Goal: Information Seeking & Learning: Learn about a topic

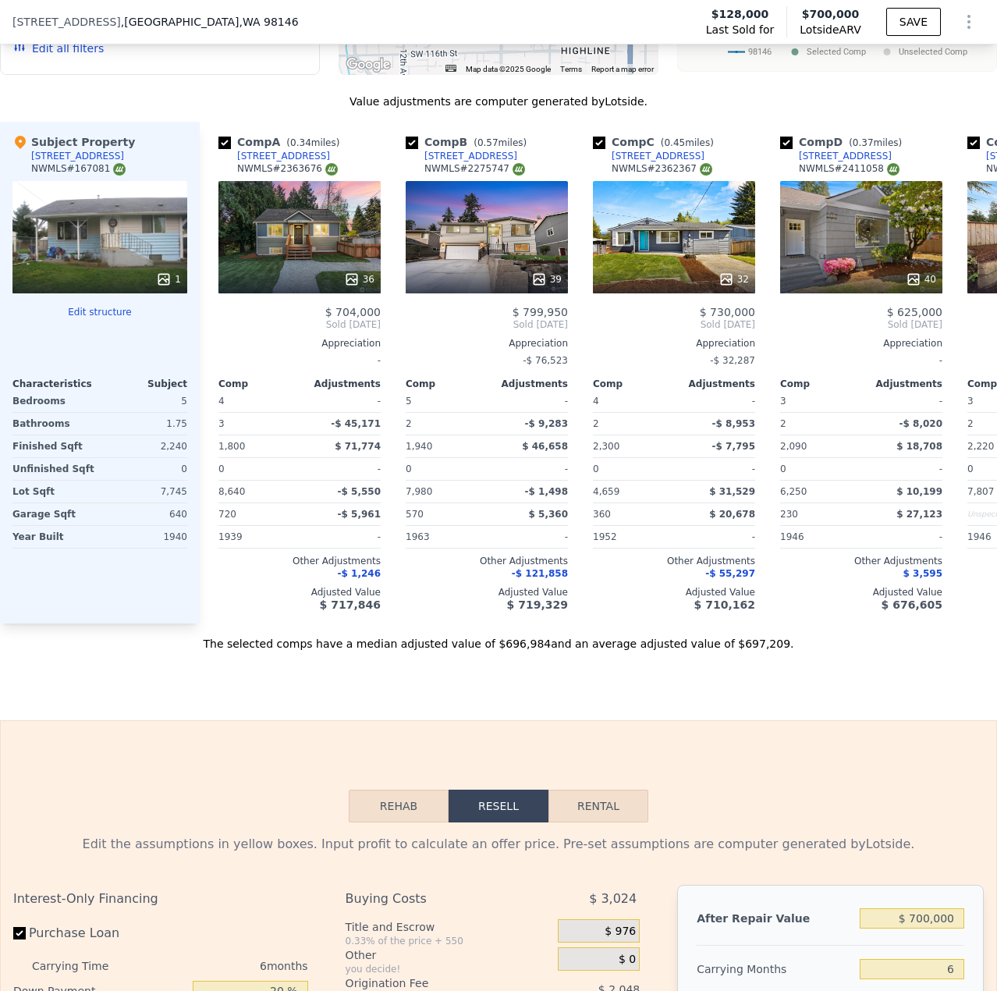
scroll to position [0, 619]
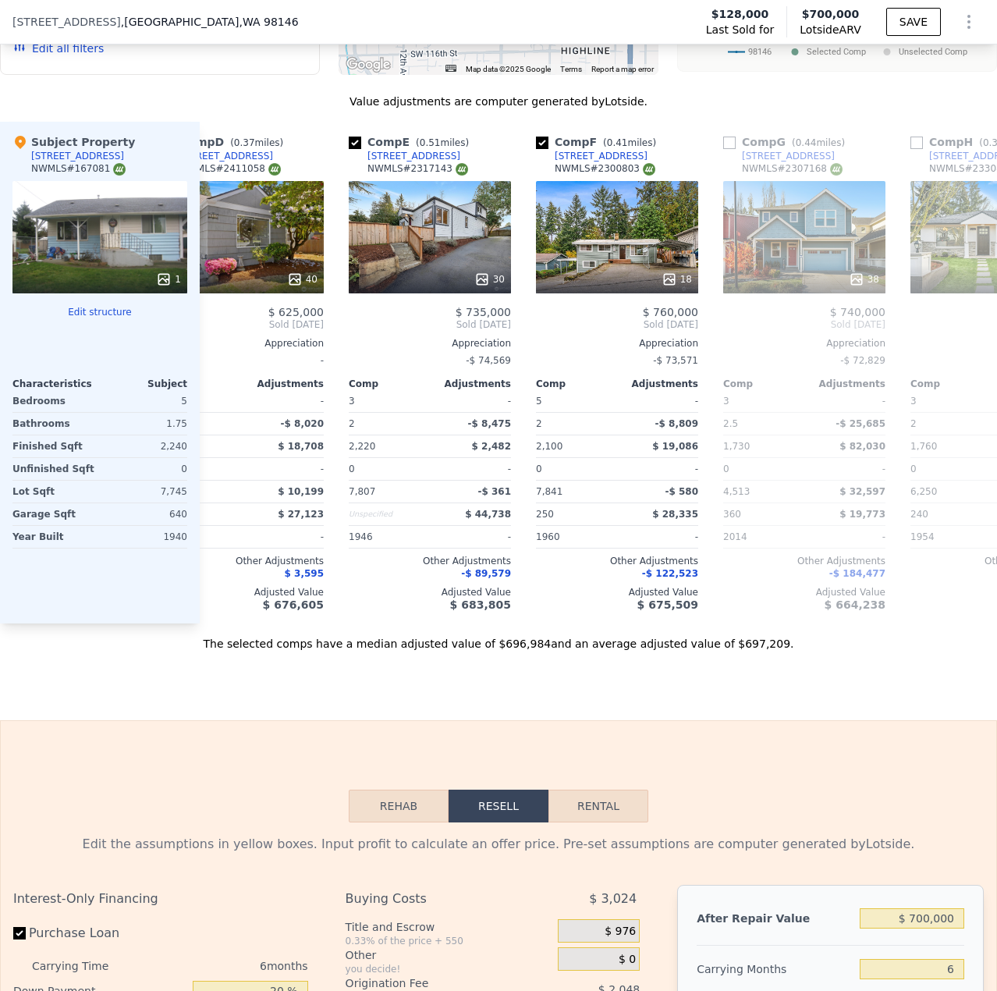
click at [139, 94] on div "We found 12 sales that match your search Listings provided by NWMLS Filters Map…" at bounding box center [498, 213] width 997 height 876
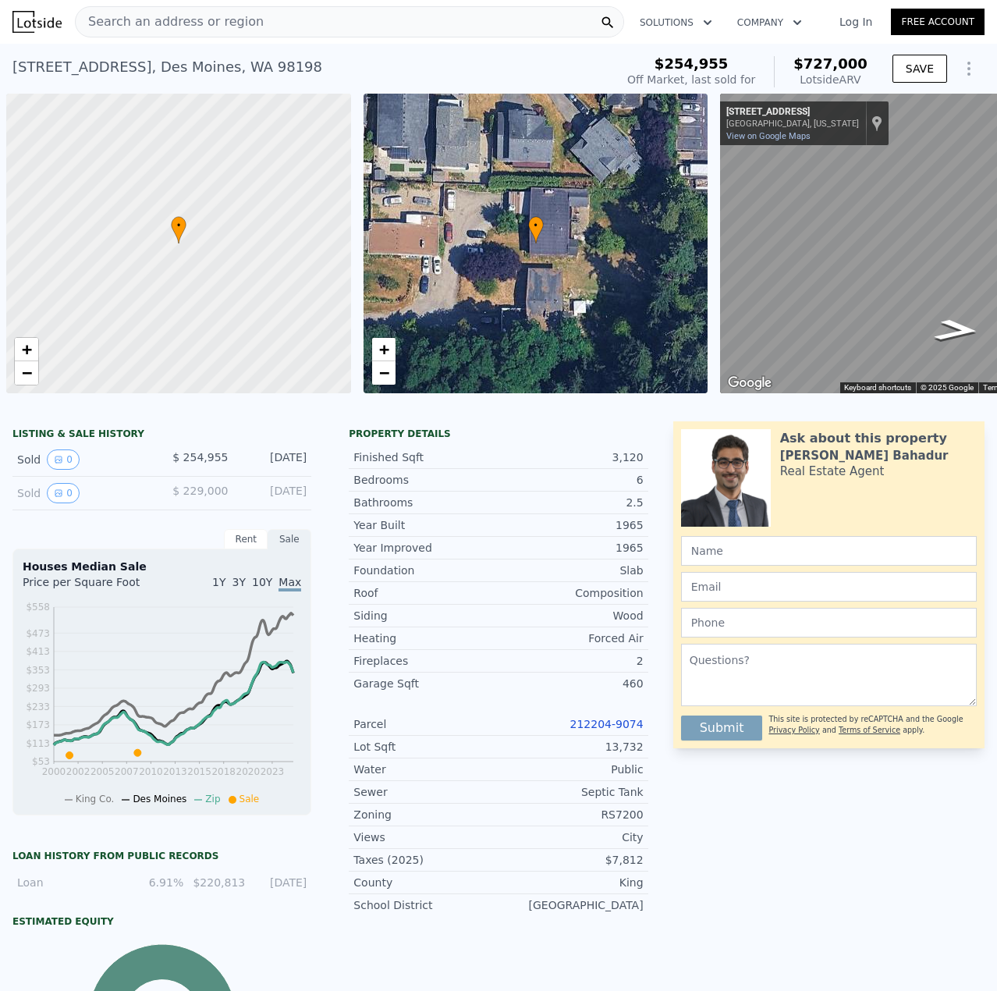
scroll to position [0, 92]
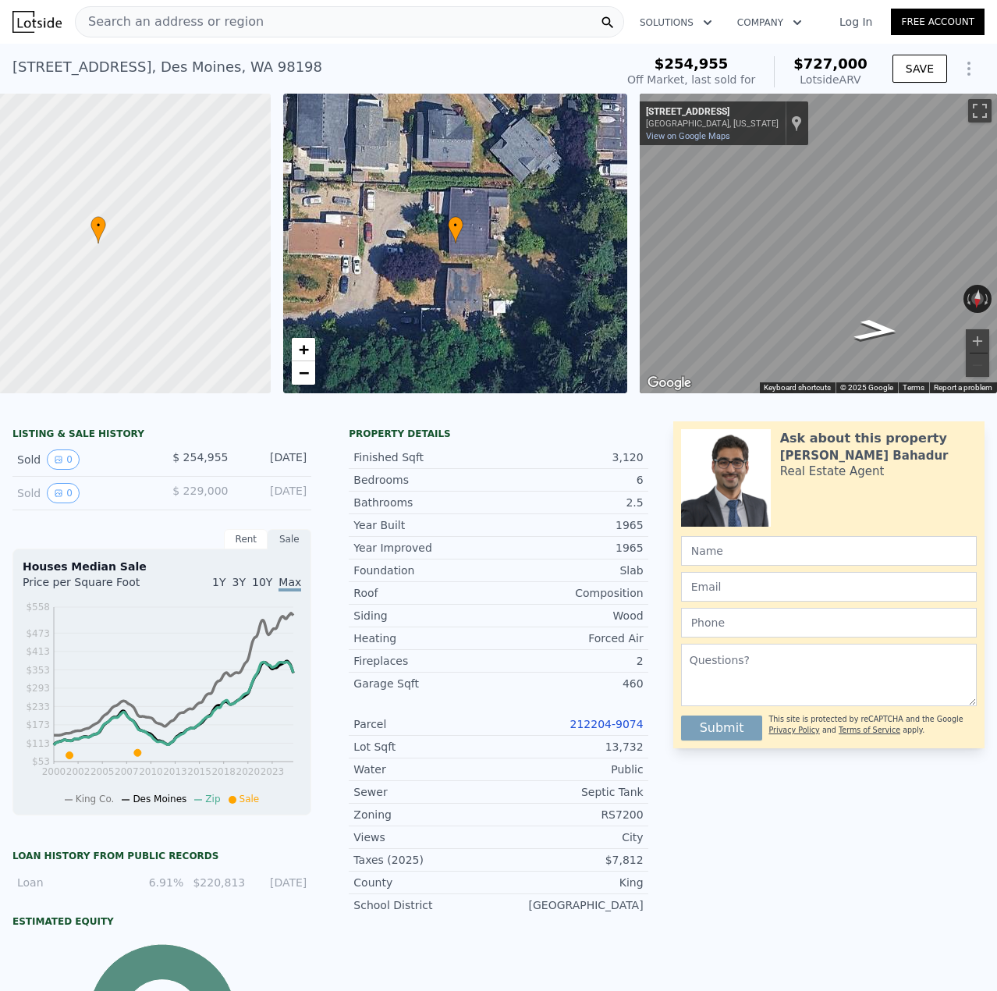
click at [322, 20] on div "Search an address or region" at bounding box center [349, 21] width 549 height 31
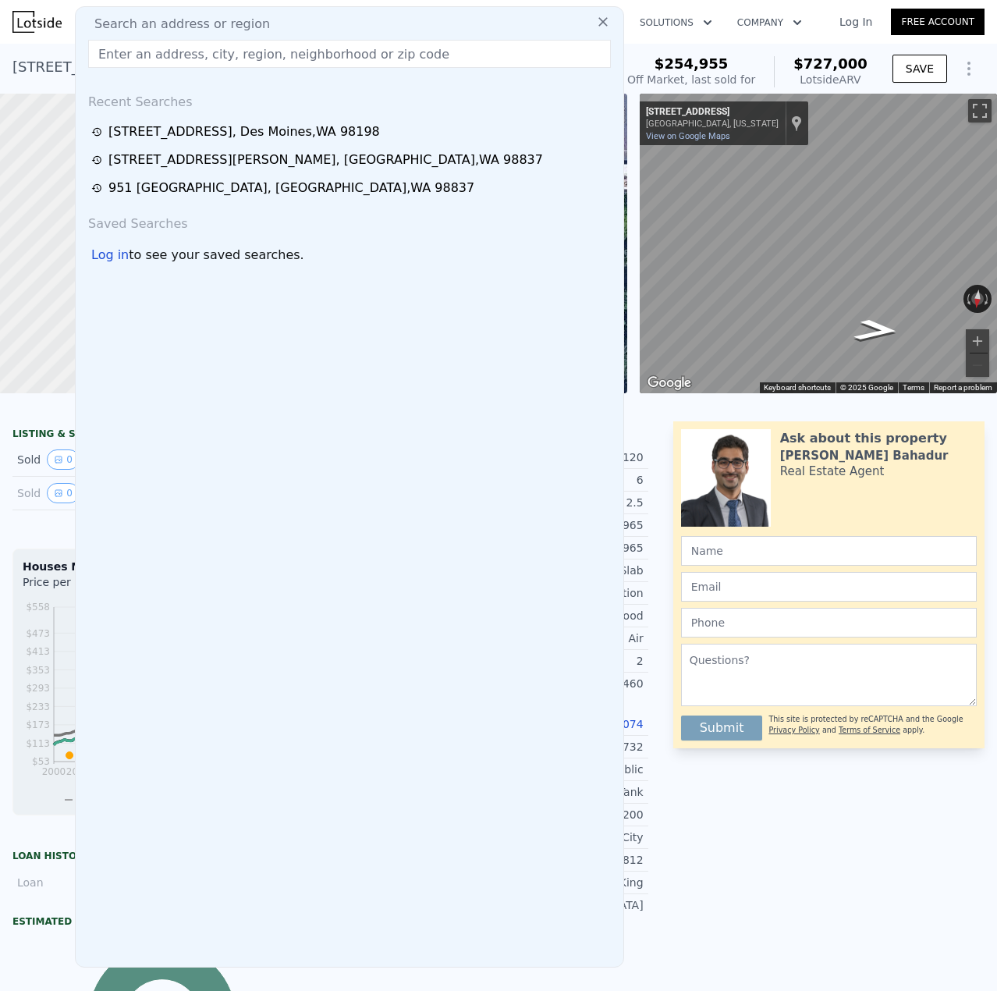
click at [319, 48] on input "text" at bounding box center [349, 54] width 523 height 28
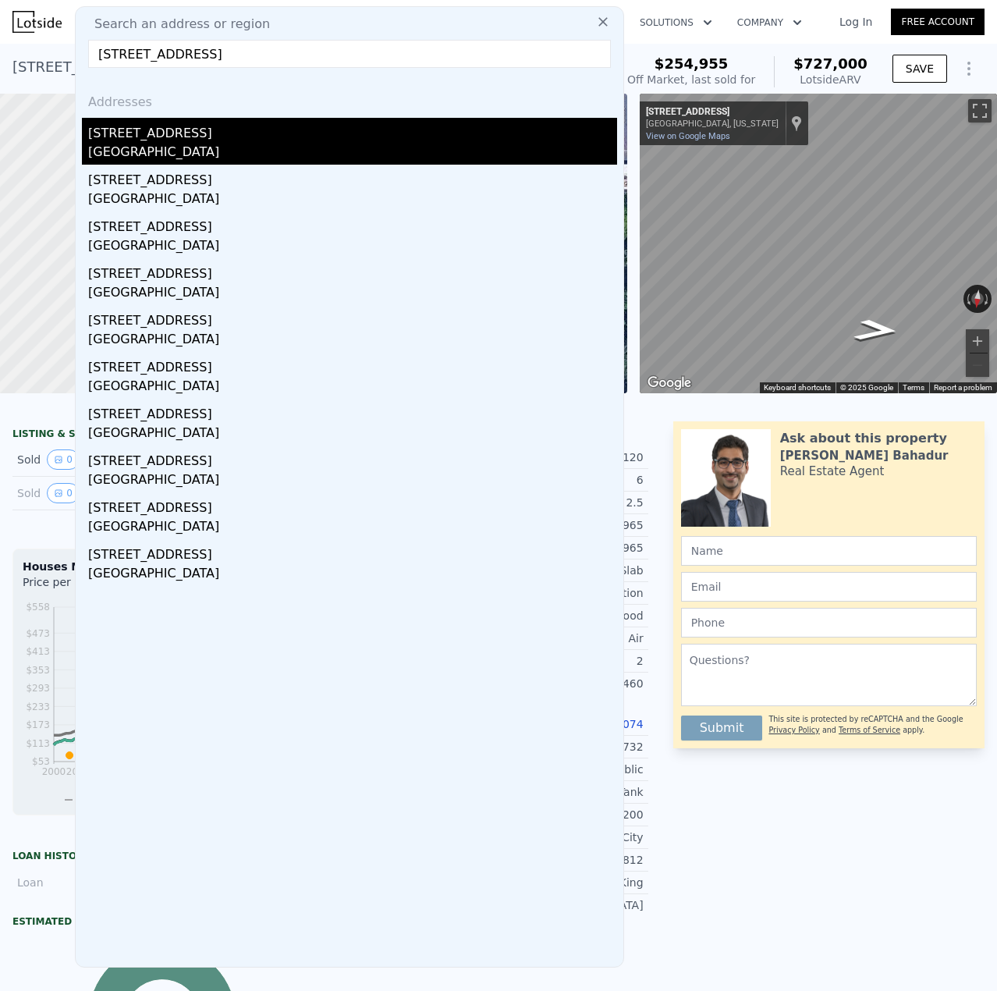
type input "9229 4th Ave NW, Seattle, WA 98117, USA"
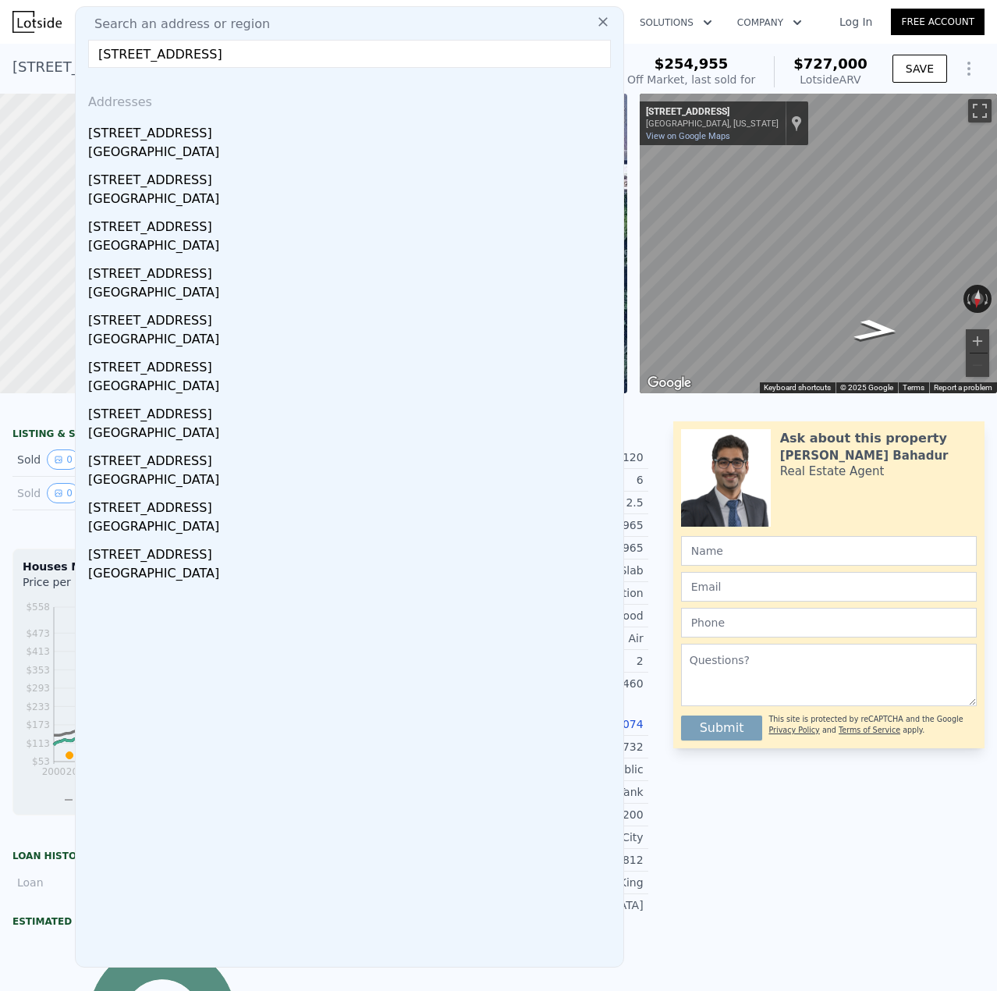
drag, startPoint x: 263, startPoint y: 139, endPoint x: 283, endPoint y: 144, distance: 20.8
click at [263, 139] on div "9229 4th Ave NW" at bounding box center [352, 130] width 529 height 25
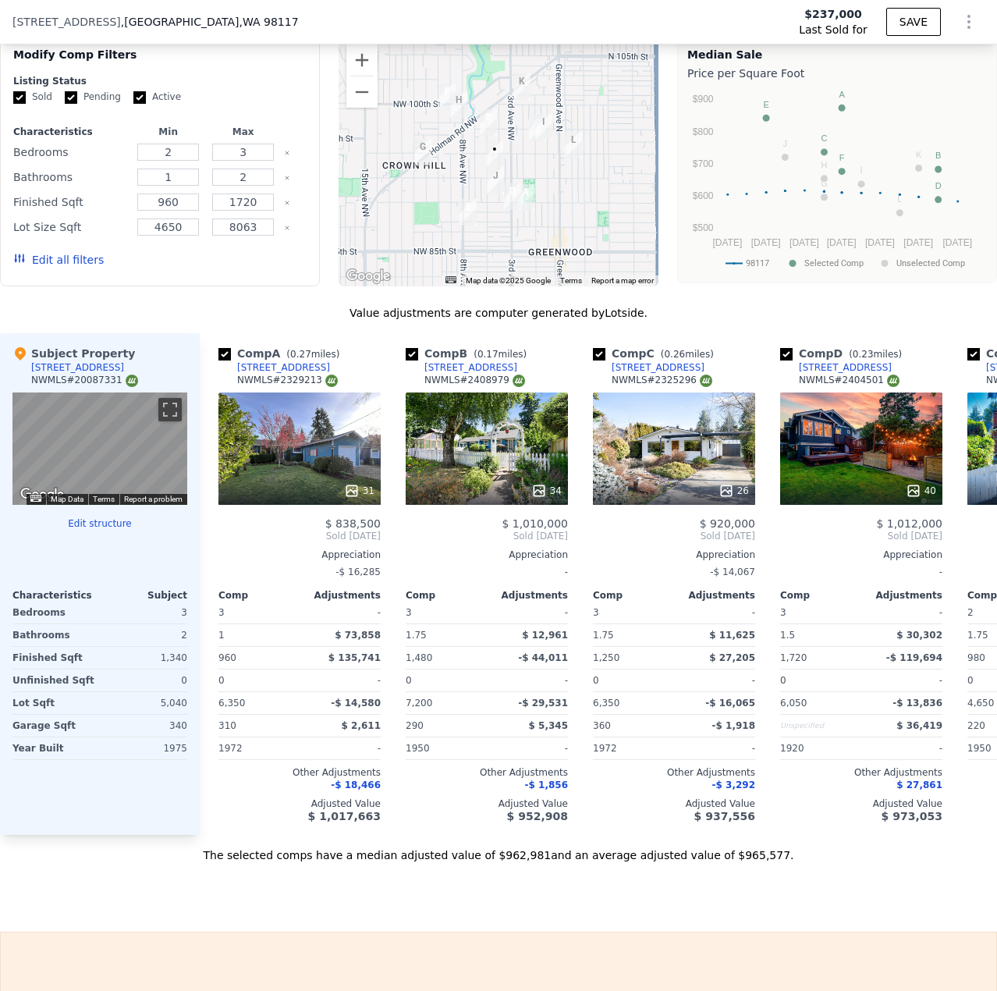
scroll to position [1165, 0]
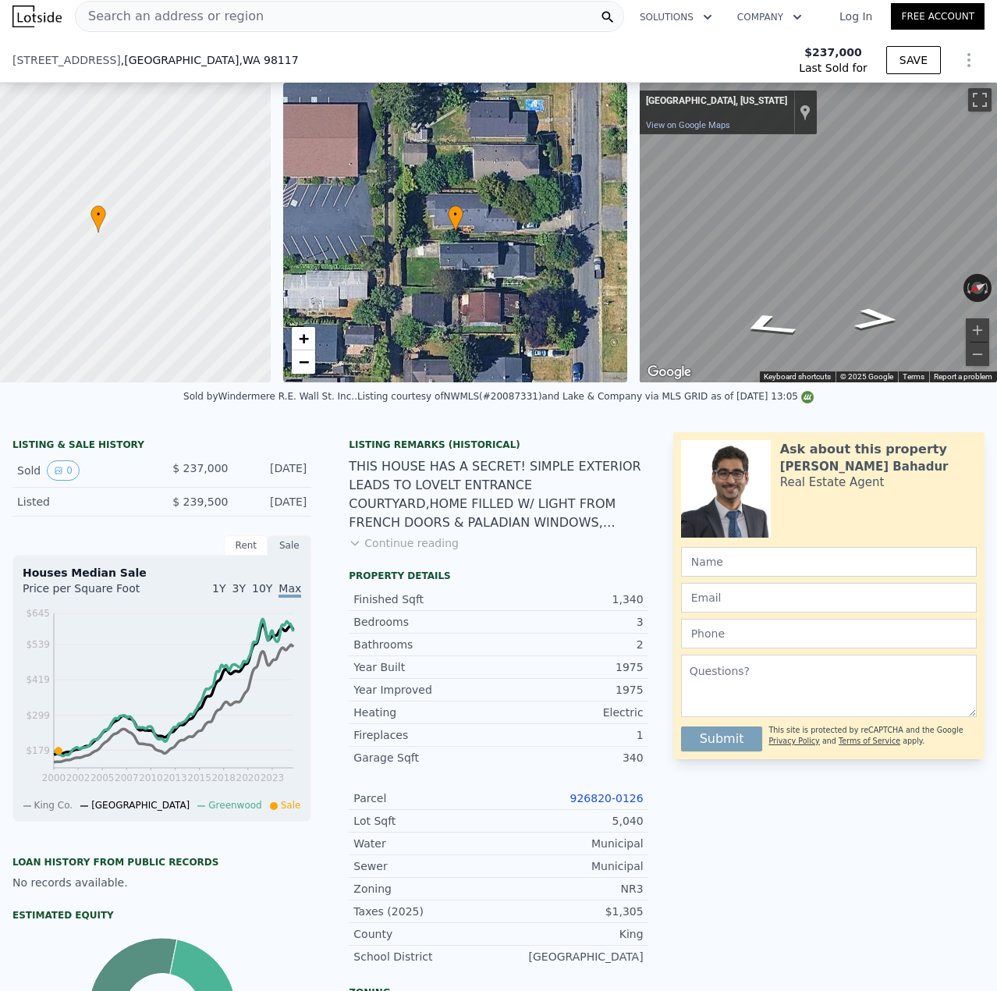
type input "$ 968,000"
type input "$ 642,728"
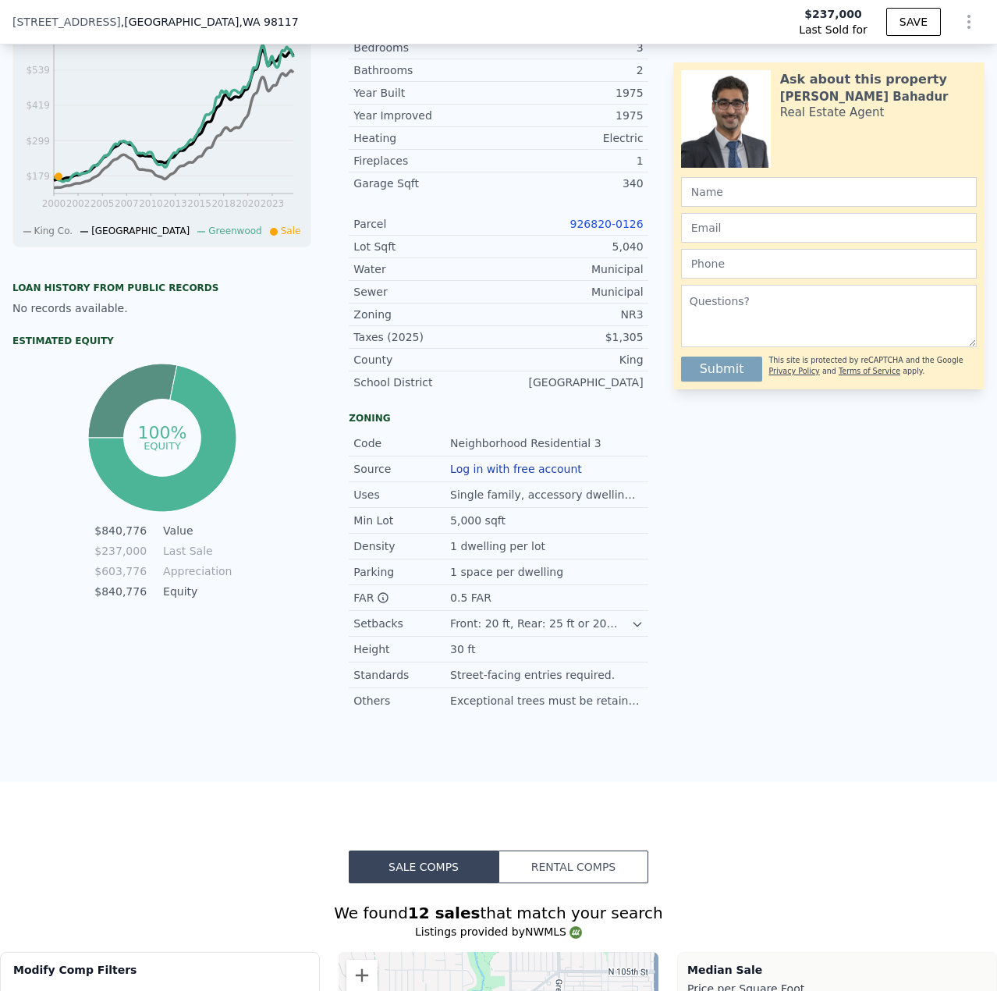
scroll to position [546, 0]
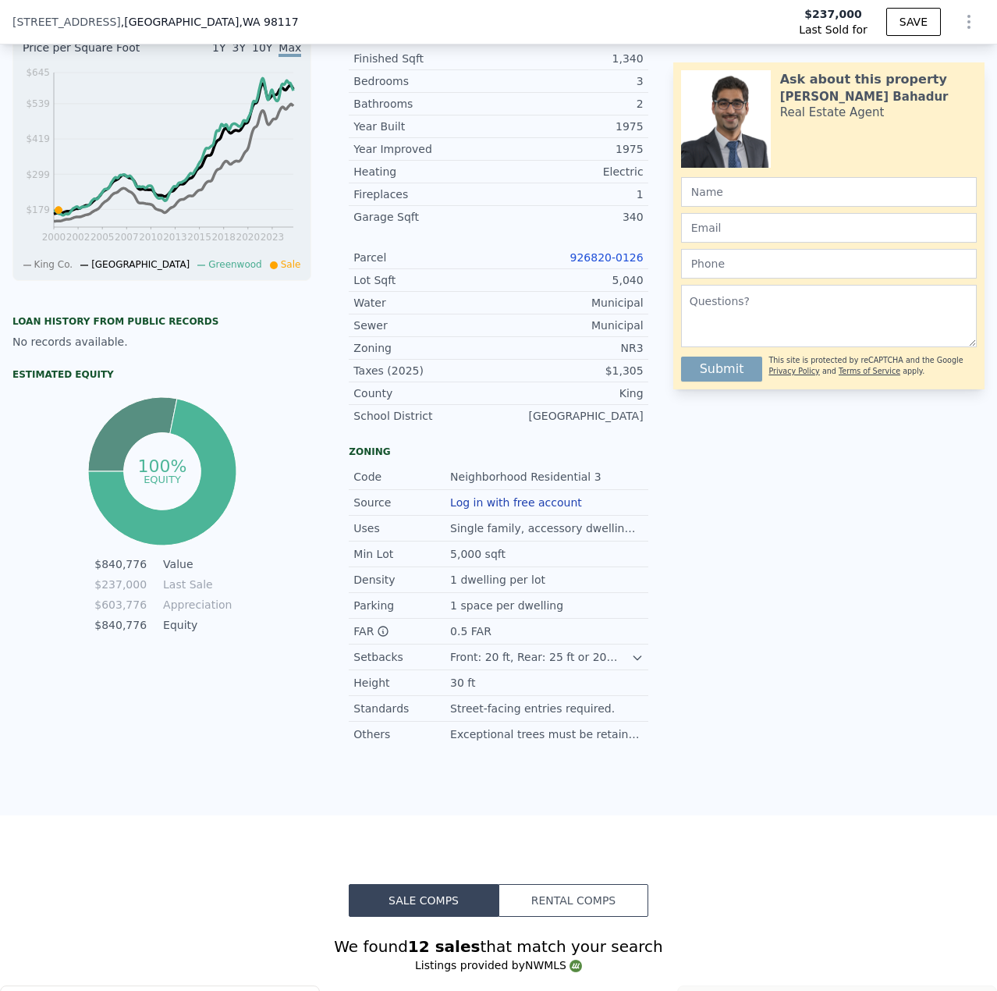
click at [629, 264] on link "926820-0126" at bounding box center [606, 257] width 73 height 12
